Goal: Information Seeking & Learning: Find specific fact

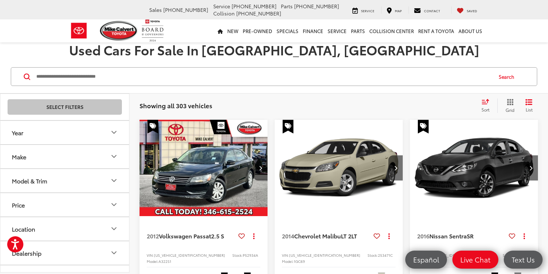
click at [137, 68] on input "Search by Make, Model, or Keyword" at bounding box center [264, 76] width 456 height 17
paste input "*******"
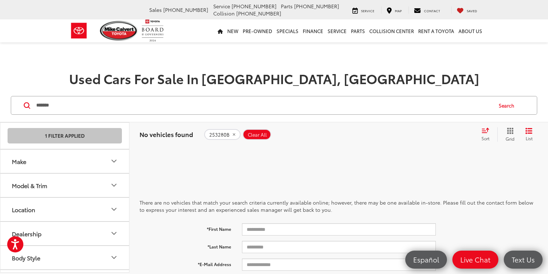
type input "*******"
